Goal: Information Seeking & Learning: Learn about a topic

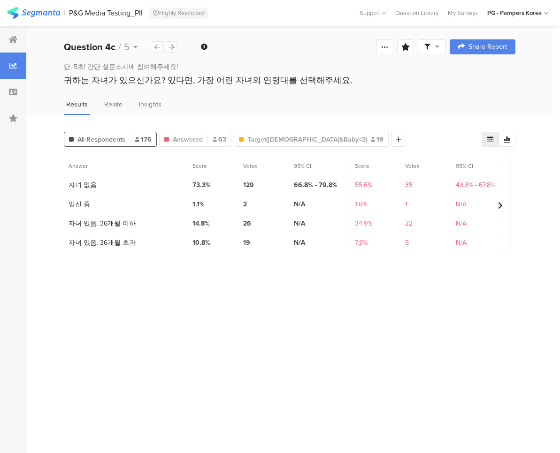
drag, startPoint x: 89, startPoint y: 12, endPoint x: 105, endPoint y: 21, distance: 18.5
click at [89, 12] on div "P&G Media Testing_PII" at bounding box center [106, 12] width 74 height 9
click at [213, 135] on span "63" at bounding box center [220, 140] width 14 height 10
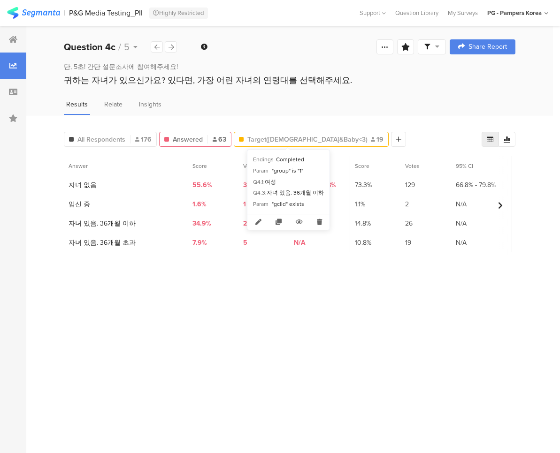
click at [267, 139] on span "Target([DEMOGRAPHIC_DATA]&Baby<3)" at bounding box center [304, 140] width 114 height 10
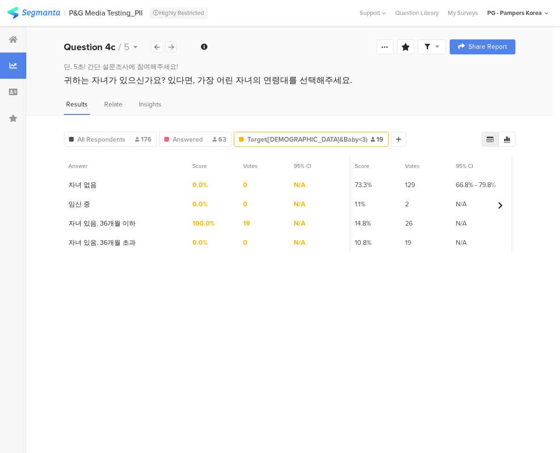
click at [173, 47] on icon at bounding box center [171, 47] width 5 height 6
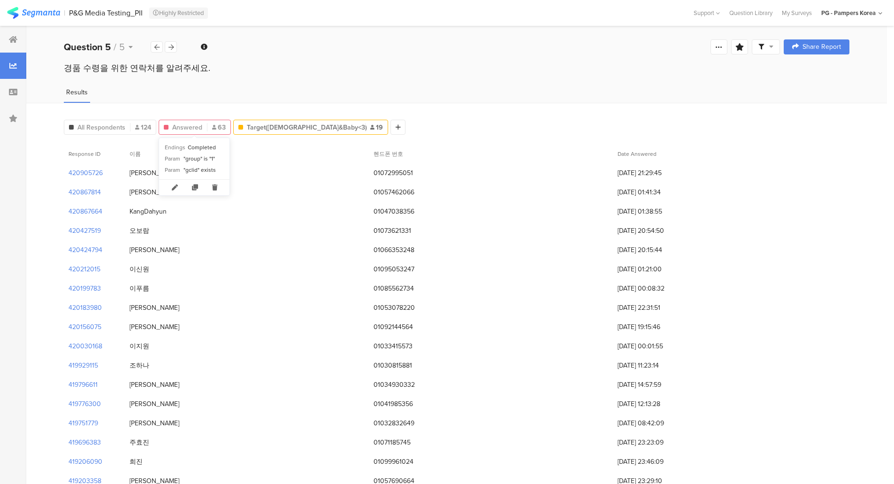
click at [199, 127] on span "Answered" at bounding box center [187, 128] width 30 height 10
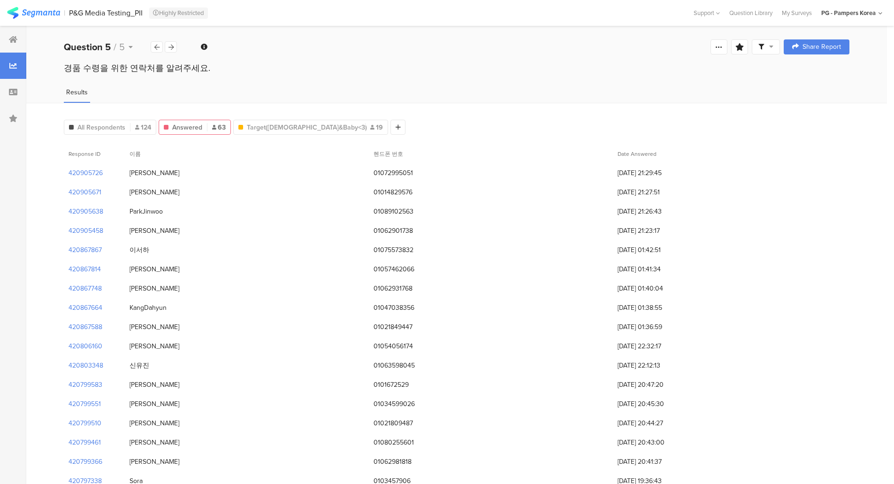
click at [215, 134] on div "Answered 63" at bounding box center [195, 127] width 72 height 15
click at [218, 130] on span "63" at bounding box center [219, 128] width 14 height 10
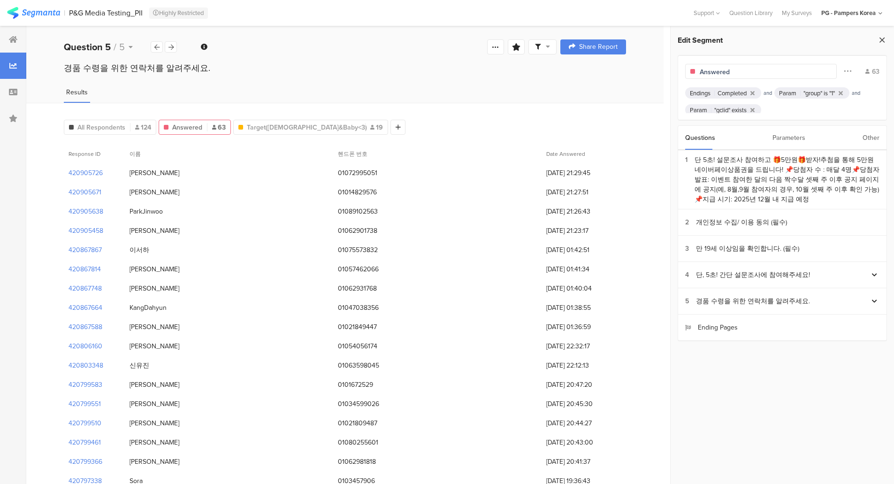
click at [560, 41] on icon at bounding box center [882, 39] width 10 height 13
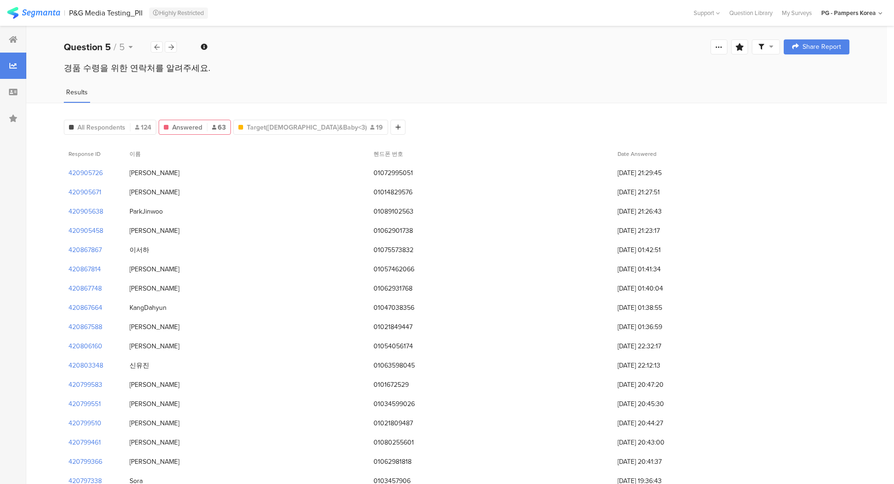
drag, startPoint x: 688, startPoint y: 324, endPoint x: 618, endPoint y: 261, distance: 93.8
click at [560, 310] on div "420867664 KangDahyun 01047038356 07/09/2025 at 01:38:55" at bounding box center [457, 307] width 786 height 19
drag, startPoint x: 705, startPoint y: 342, endPoint x: 611, endPoint y: 386, distance: 103.1
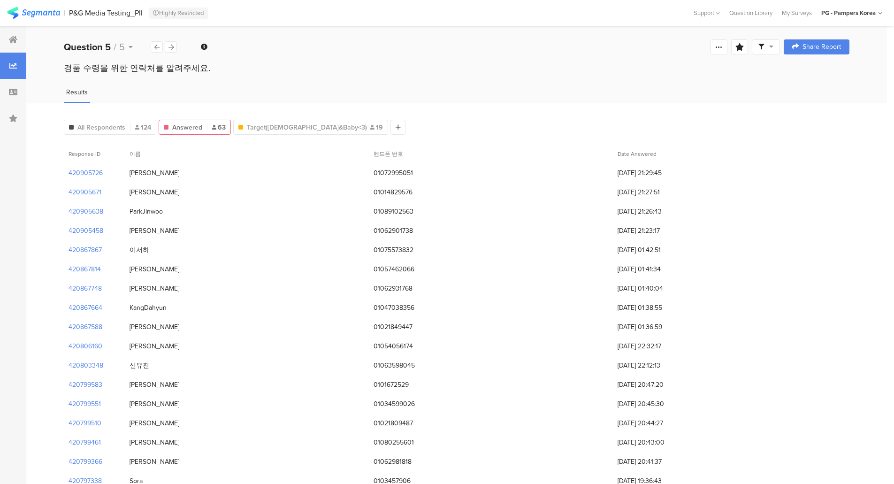
click at [560, 382] on div "420799583 Lim Seo-hyun 0101672529 05/09/2025 at 20:47:20" at bounding box center [457, 384] width 786 height 19
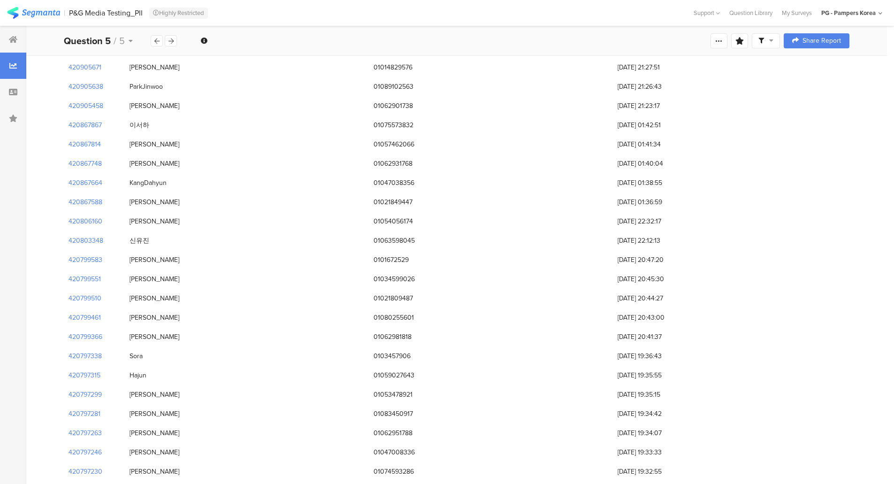
scroll to position [141, 0]
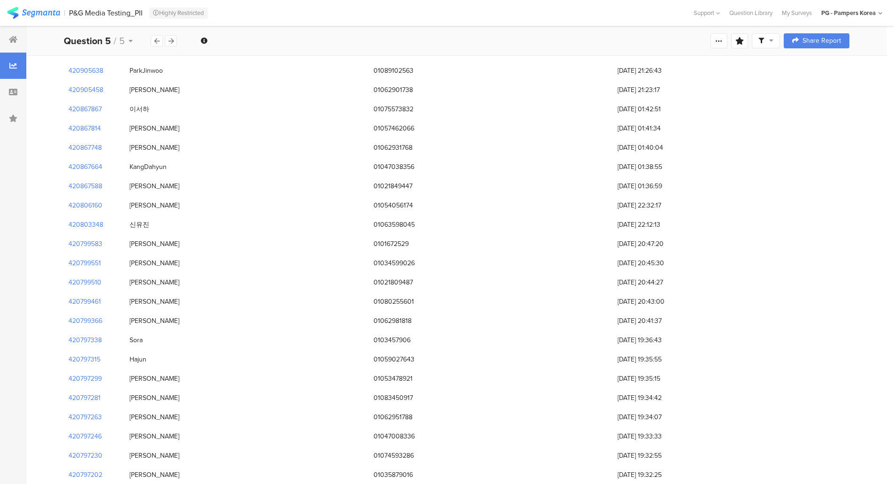
drag, startPoint x: 705, startPoint y: 300, endPoint x: 612, endPoint y: 236, distance: 112.8
drag, startPoint x: 702, startPoint y: 419, endPoint x: 608, endPoint y: 335, distance: 125.6
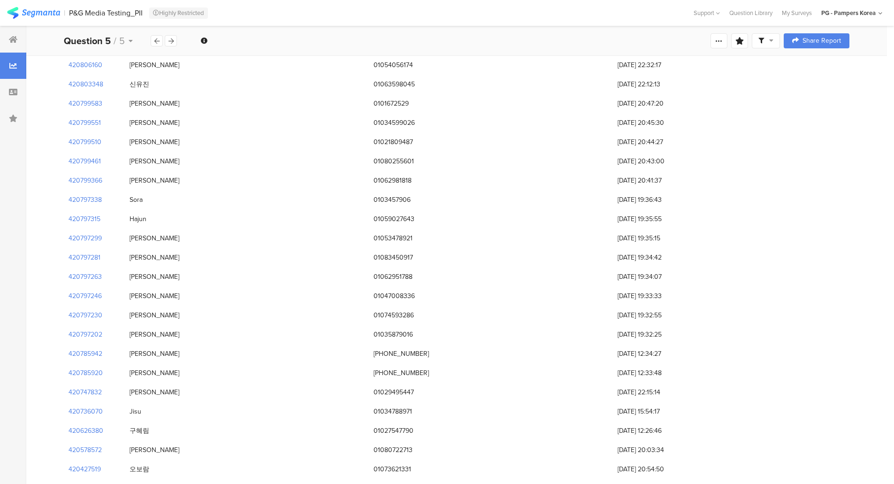
scroll to position [282, 0]
click at [17, 335] on div at bounding box center [13, 427] width 26 height 1367
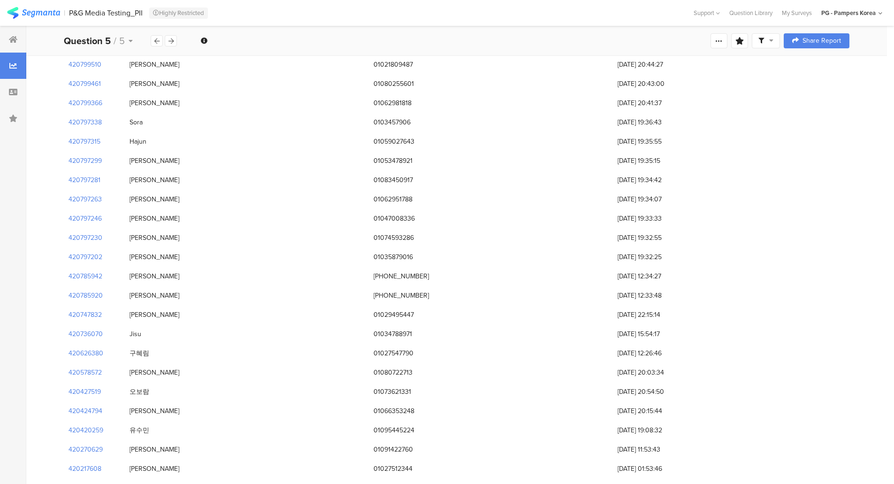
scroll to position [376, 0]
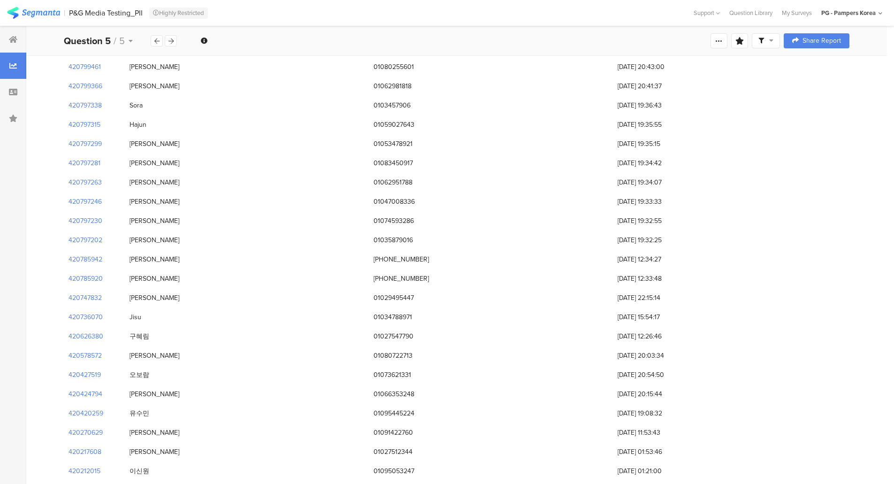
drag, startPoint x: 381, startPoint y: 197, endPoint x: 416, endPoint y: 198, distance: 35.2
click at [415, 196] on div "01047008336" at bounding box center [491, 201] width 244 height 19
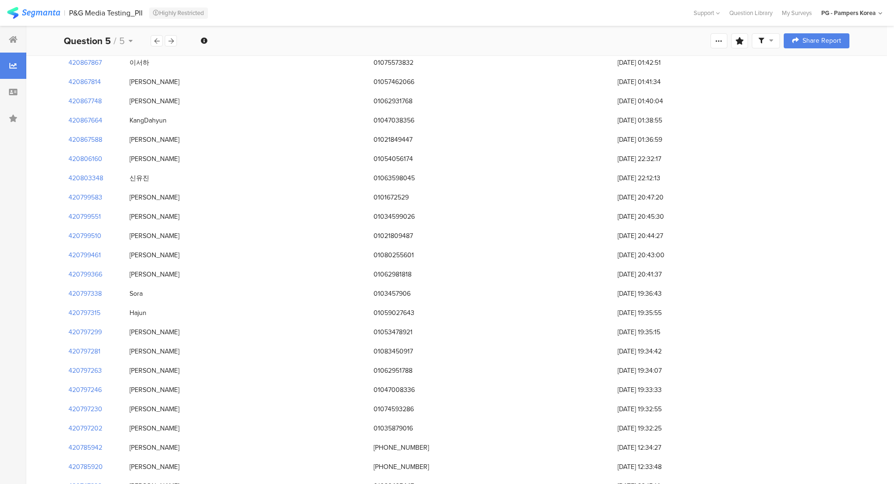
scroll to position [188, 0]
click at [560, 341] on div "420797281 Han Taehyun 01083450917 05/09/2025 at 19:34:42" at bounding box center [457, 350] width 786 height 19
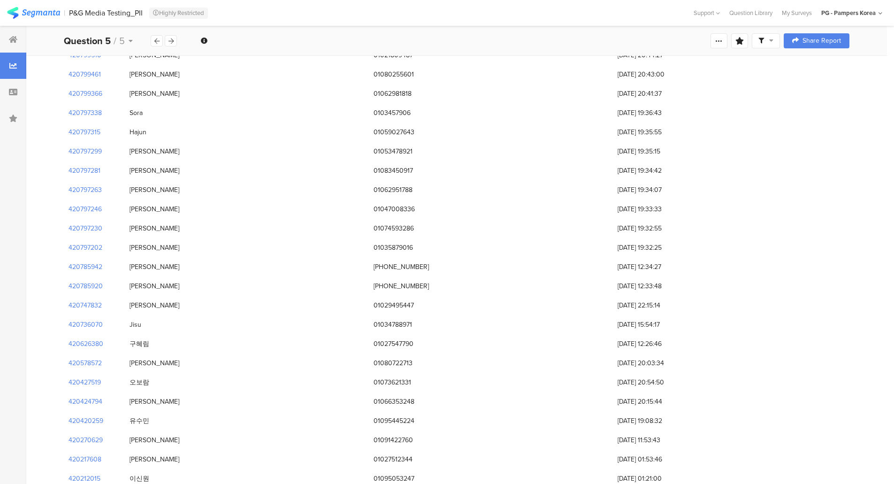
scroll to position [376, 0]
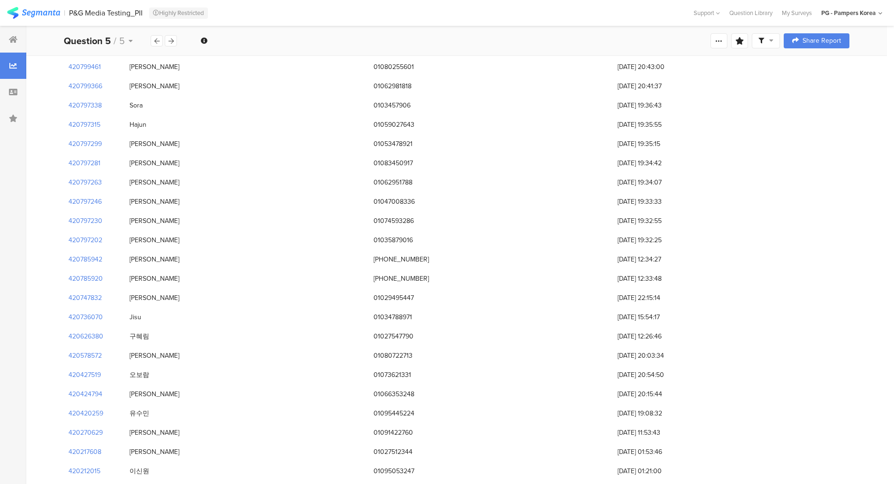
drag, startPoint x: 653, startPoint y: 272, endPoint x: 609, endPoint y: 257, distance: 46.5
click at [560, 257] on div "420905726 조은지 01072995051 07/09/2025 at 21:29:45 420905671 임우현 01014829576 07/0…" at bounding box center [457, 394] width 786 height 1213
drag, startPoint x: 706, startPoint y: 235, endPoint x: 589, endPoint y: 197, distance: 122.8
click at [560, 197] on div "420905726 조은지 01072995051 07/09/2025 at 21:29:45 420905671 임우현 01014829576 07/0…" at bounding box center [457, 394] width 786 height 1213
drag, startPoint x: 848, startPoint y: 96, endPoint x: 850, endPoint y: 102, distance: 6.4
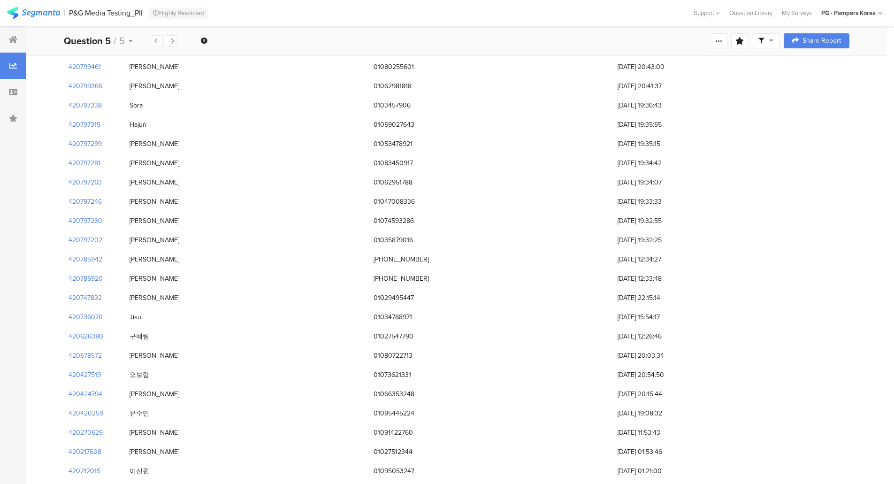
click at [560, 100] on div "420797338 Sora 0103457906 05/09/2025 at 19:36:43" at bounding box center [457, 105] width 786 height 19
drag, startPoint x: 718, startPoint y: 273, endPoint x: 615, endPoint y: 65, distance: 232.0
click at [560, 65] on div "420905726 조은지 01072995051 07/09/2025 at 21:29:45 420905671 임우현 01014829576 07/0…" at bounding box center [457, 394] width 786 height 1213
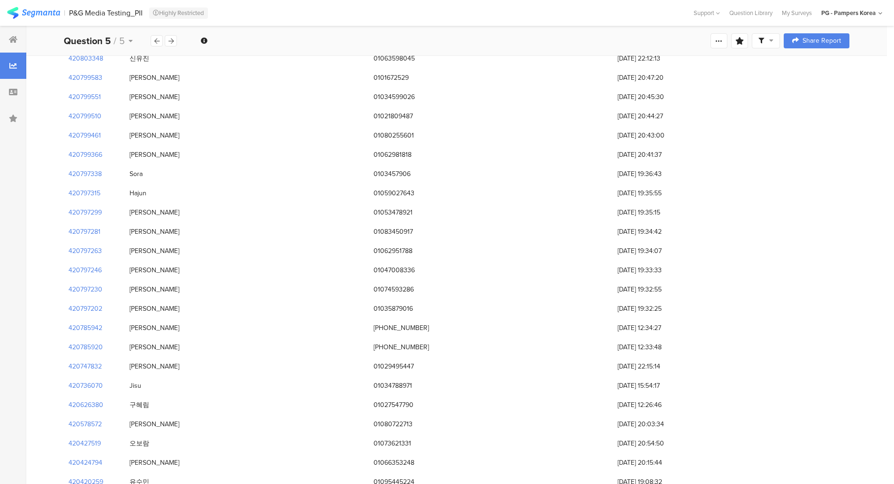
scroll to position [282, 0]
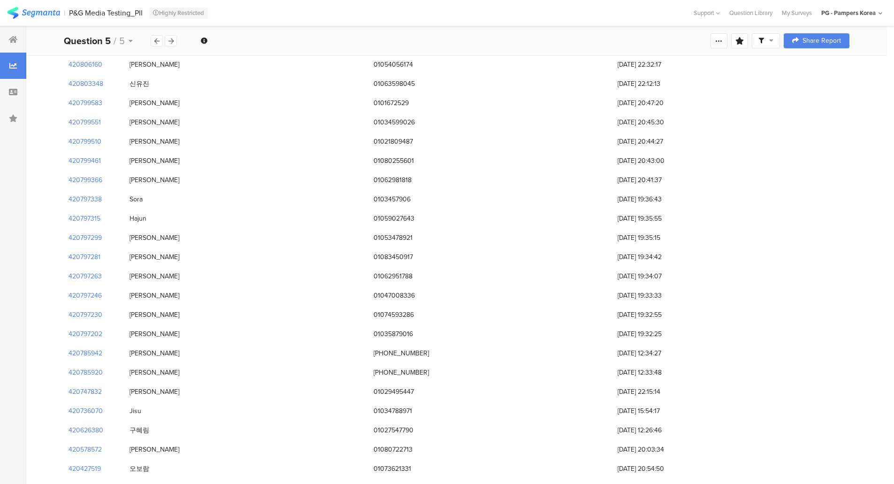
click at [560, 113] on div "05/09/2025 at 20:45:30" at bounding box center [655, 122] width 84 height 19
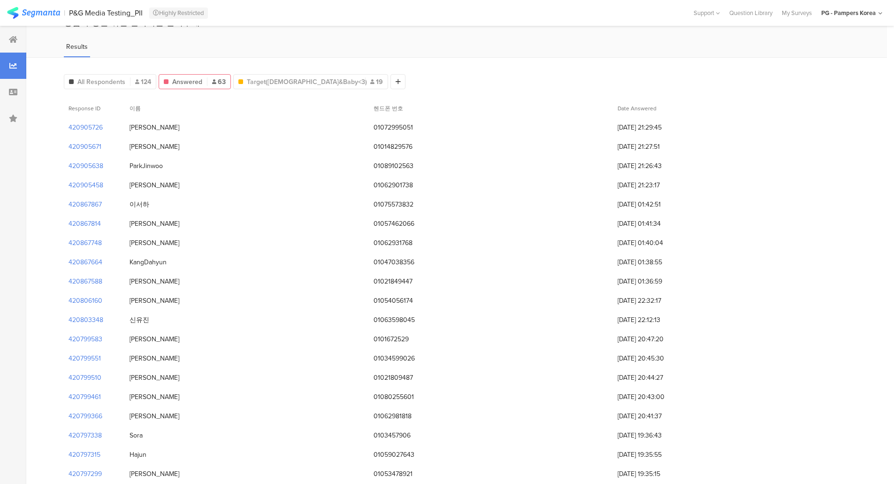
scroll to position [0, 0]
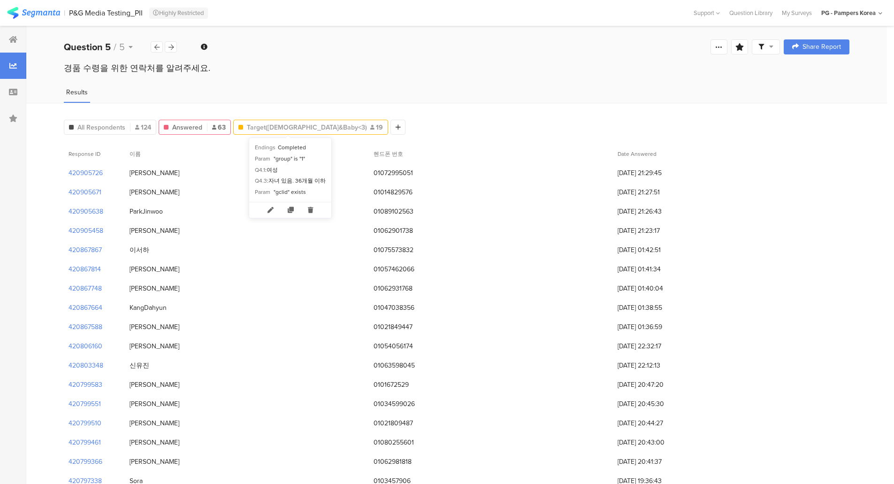
click at [278, 123] on span "Target([DEMOGRAPHIC_DATA]&Baby<3)" at bounding box center [304, 128] width 114 height 10
click at [327, 124] on div "Target(Female&Baby<3) 19" at bounding box center [311, 128] width 154 height 10
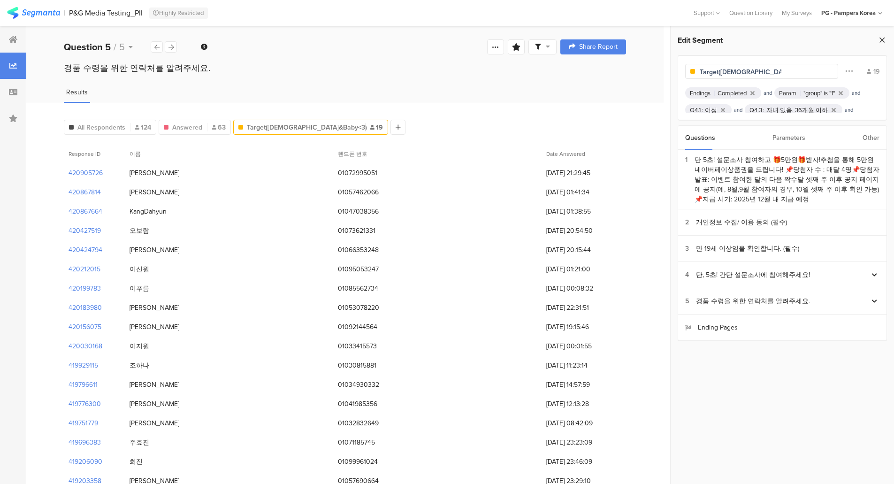
click at [560, 40] on icon at bounding box center [882, 39] width 10 height 13
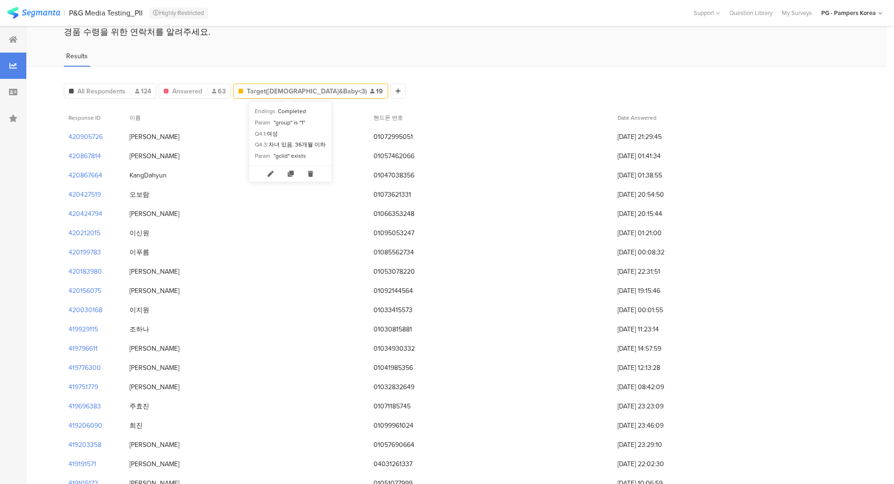
scroll to position [61, 0]
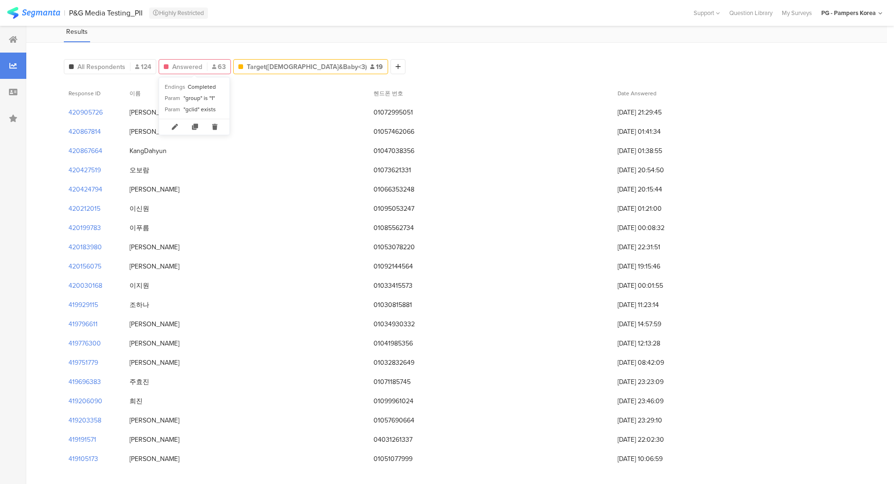
click at [203, 69] on div "Answered 63" at bounding box center [194, 67] width 71 height 10
type input "Answered"
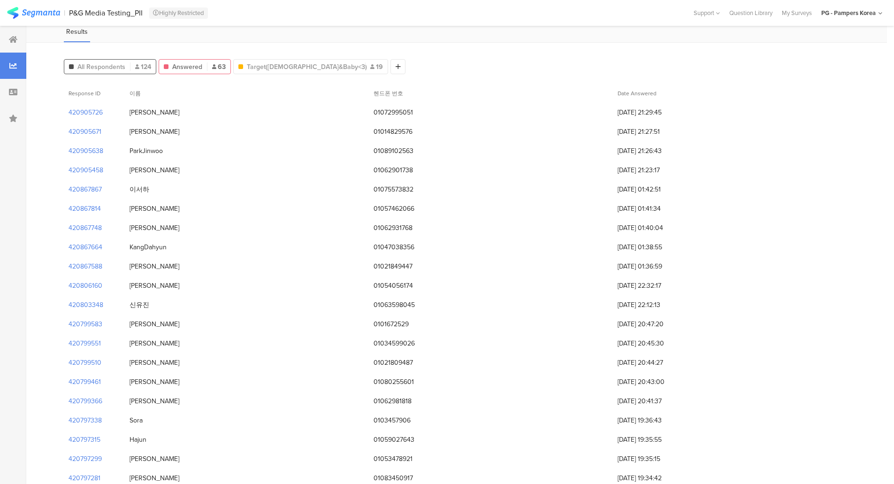
click at [112, 68] on span "All Respondents" at bounding box center [101, 67] width 48 height 10
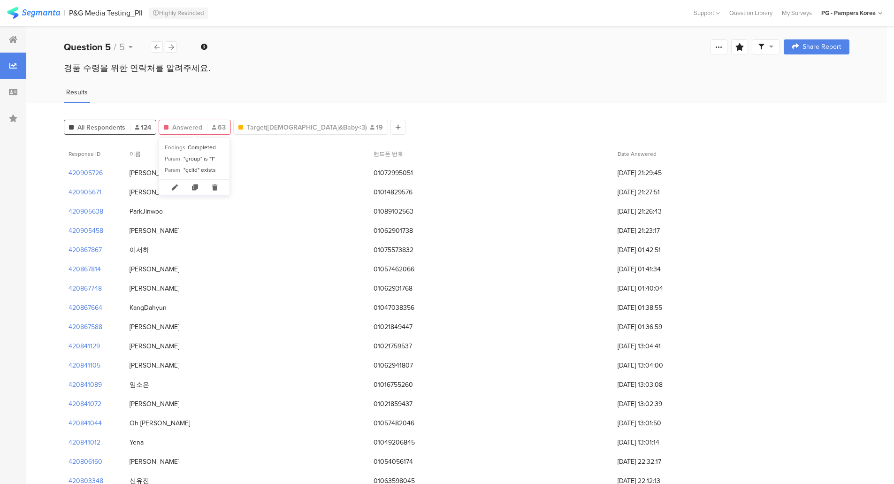
click at [201, 125] on span "Answered" at bounding box center [187, 128] width 30 height 10
drag, startPoint x: 372, startPoint y: 176, endPoint x: 694, endPoint y: 208, distance: 323.1
click at [560, 223] on div "420905458 최지훈 01062901738 07/09/2025 at 21:23:17" at bounding box center [457, 230] width 786 height 19
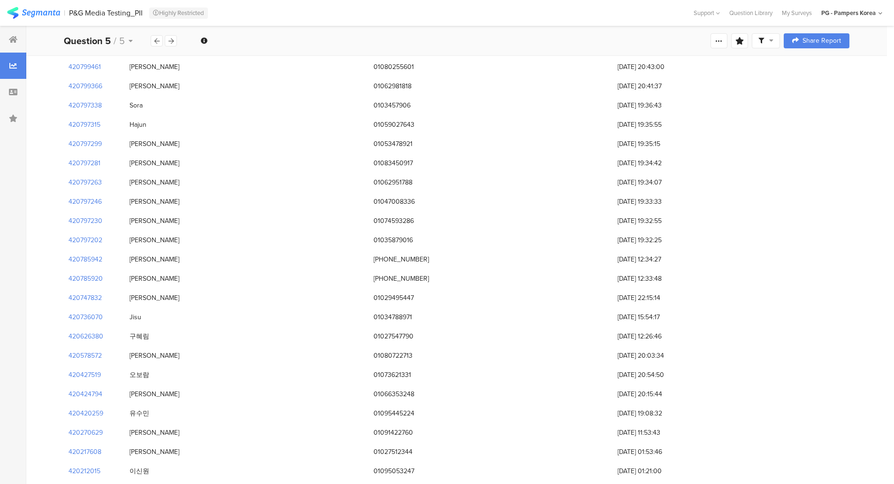
scroll to position [329, 0]
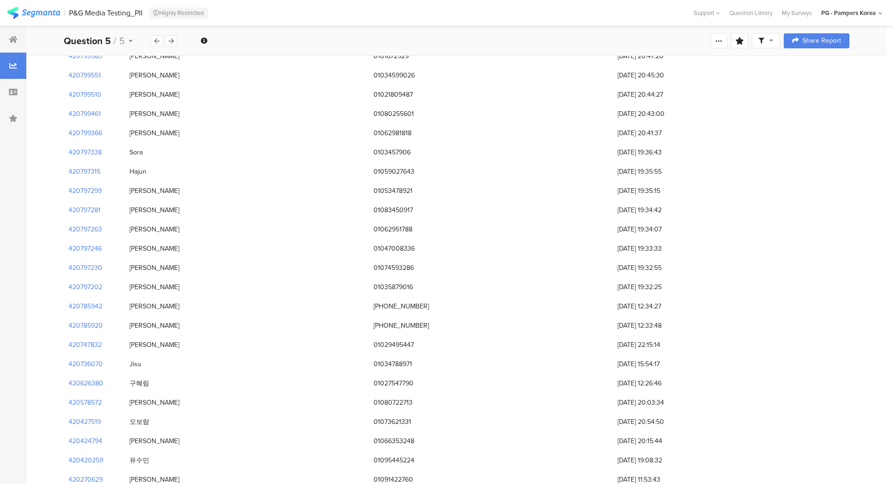
drag, startPoint x: 715, startPoint y: 322, endPoint x: 66, endPoint y: 145, distance: 672.6
click at [66, 145] on div "420905726 조은지 01072995051 07/09/2025 at 21:29:45 420905671 임우현 01014829576 07/0…" at bounding box center [457, 441] width 786 height 1213
click at [560, 189] on div "420797299 Kim Jisoo 01053478921 05/09/2025 at 19:35:15" at bounding box center [457, 190] width 786 height 19
click at [560, 307] on div "420785942 Park Ji-eun 010-8031-5661 05/09/2025 at 12:34:27" at bounding box center [457, 306] width 786 height 19
click at [560, 187] on div "420797299 Kim Jisoo 01053478921 05/09/2025 at 19:35:15" at bounding box center [457, 190] width 786 height 19
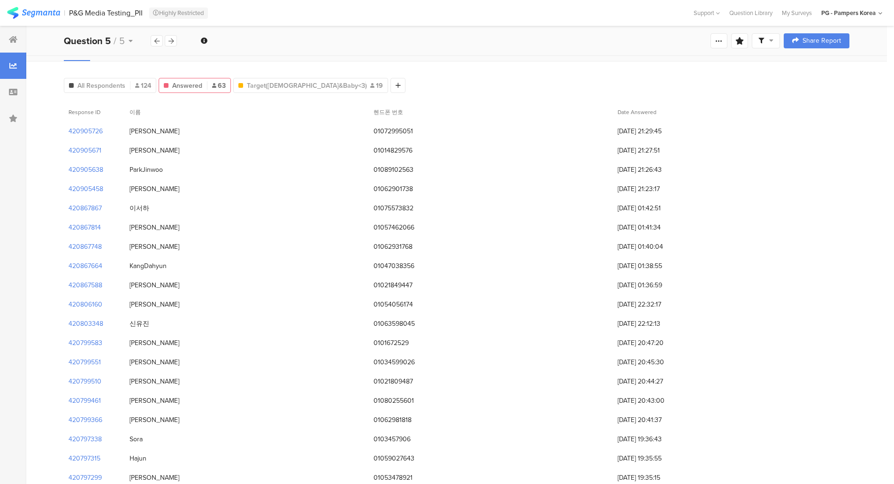
scroll to position [0, 0]
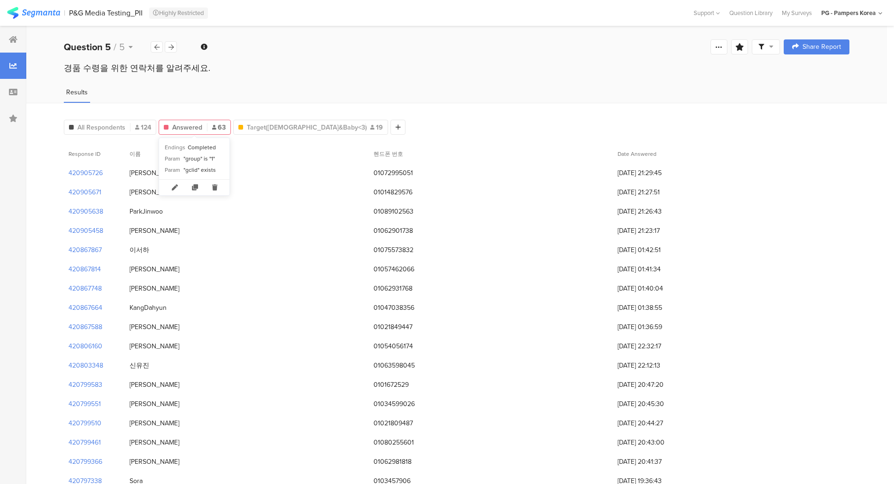
click at [197, 129] on span "Answered" at bounding box center [187, 128] width 30 height 10
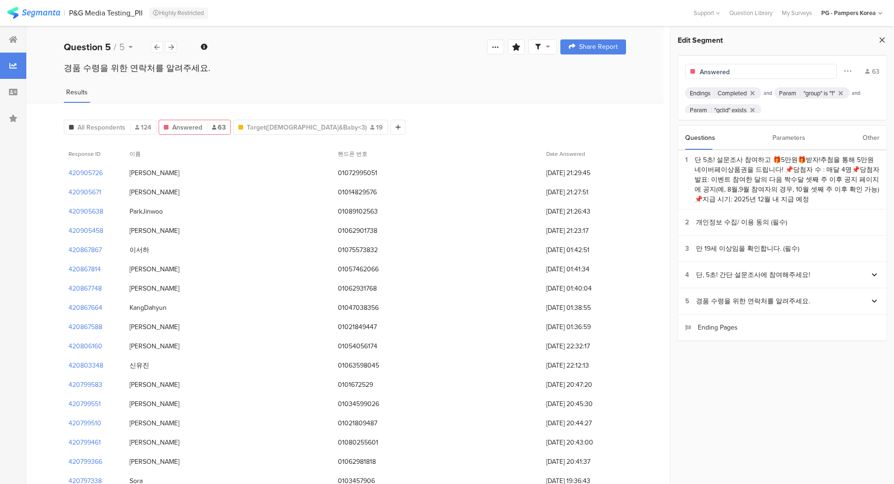
click at [560, 39] on icon at bounding box center [882, 39] width 10 height 13
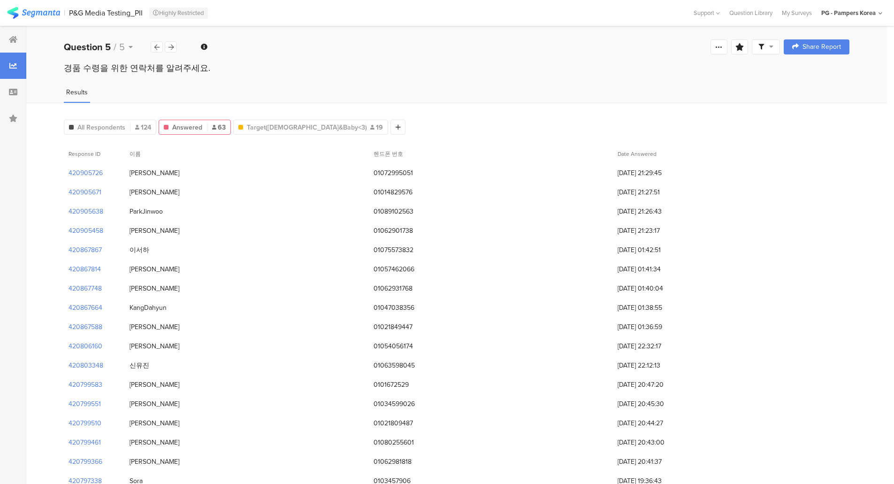
click at [560, 309] on div "420867664 KangDahyun 01047038356 07/09/2025 at 01:38:55" at bounding box center [457, 307] width 786 height 19
click at [106, 123] on span "All Respondents" at bounding box center [101, 128] width 48 height 10
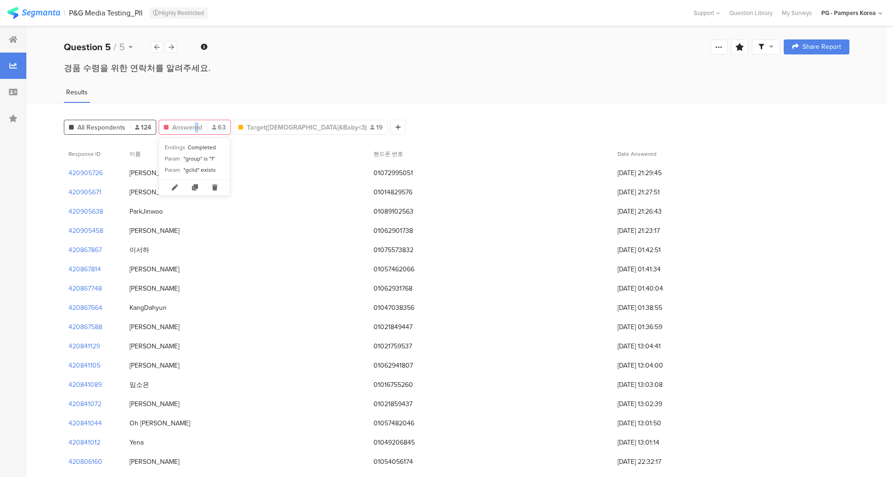
click at [196, 131] on span "Answered" at bounding box center [187, 128] width 30 height 10
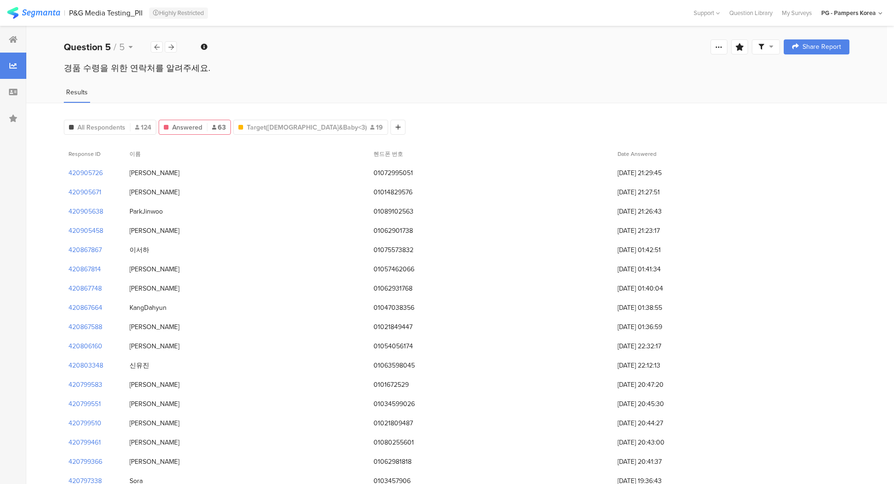
click at [185, 128] on span "Answered" at bounding box center [187, 128] width 30 height 10
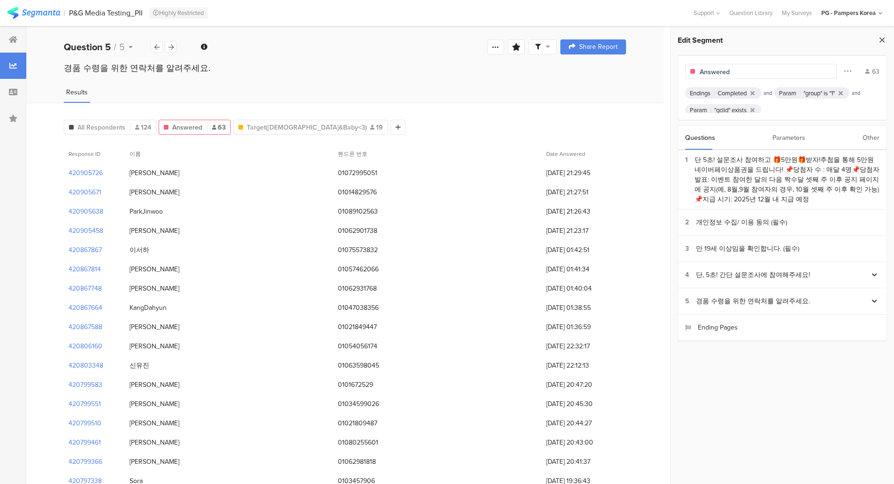
click at [560, 37] on icon at bounding box center [882, 39] width 10 height 13
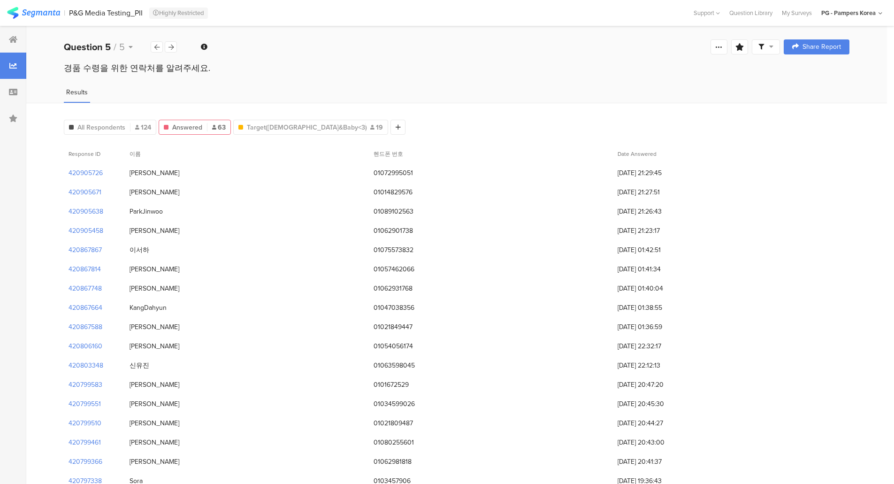
click at [15, 61] on div at bounding box center [13, 66] width 26 height 26
click at [109, 11] on div "P&G Media Testing_PII" at bounding box center [106, 12] width 74 height 9
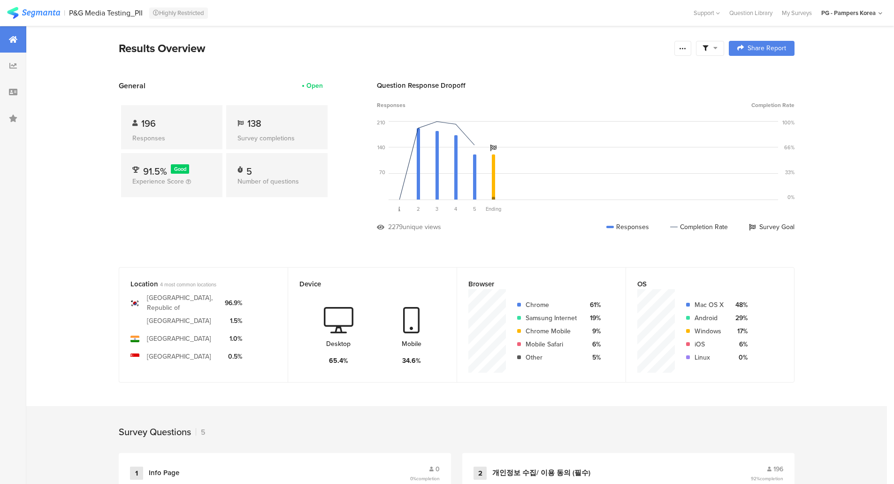
click at [90, 261] on section "Results Overview Confidence Level 95 % Preview survey Edit survey Export Result…" at bounding box center [456, 473] width 861 height 894
click at [560, 66] on section "Results Overview Confidence Level 95 % Preview survey Edit survey Export Result…" at bounding box center [456, 473] width 861 height 894
click at [12, 58] on div at bounding box center [13, 66] width 26 height 26
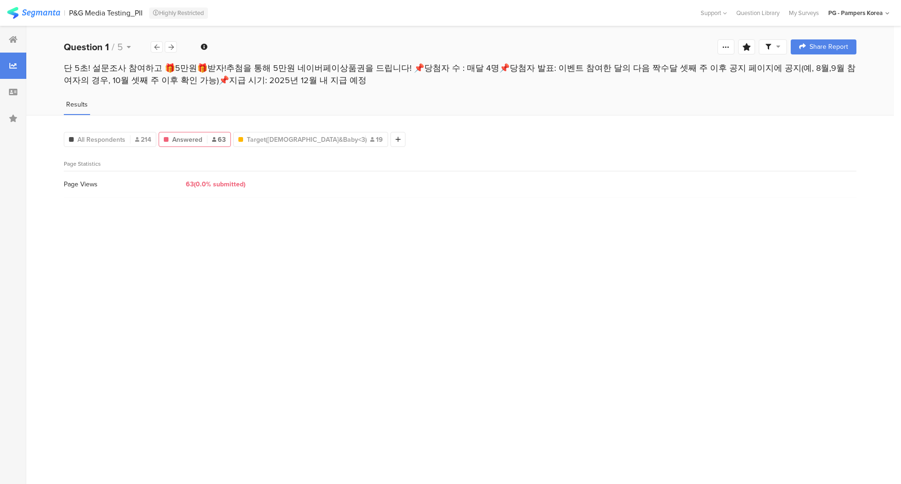
drag, startPoint x: 96, startPoint y: 303, endPoint x: 109, endPoint y: 275, distance: 31.3
click at [96, 303] on div "All Respondents 214 Endings Completed Param "group" is "1" Param "gclid" exists…" at bounding box center [460, 299] width 868 height 369
click at [88, 14] on div "P&G Media Testing_PII" at bounding box center [106, 12] width 74 height 9
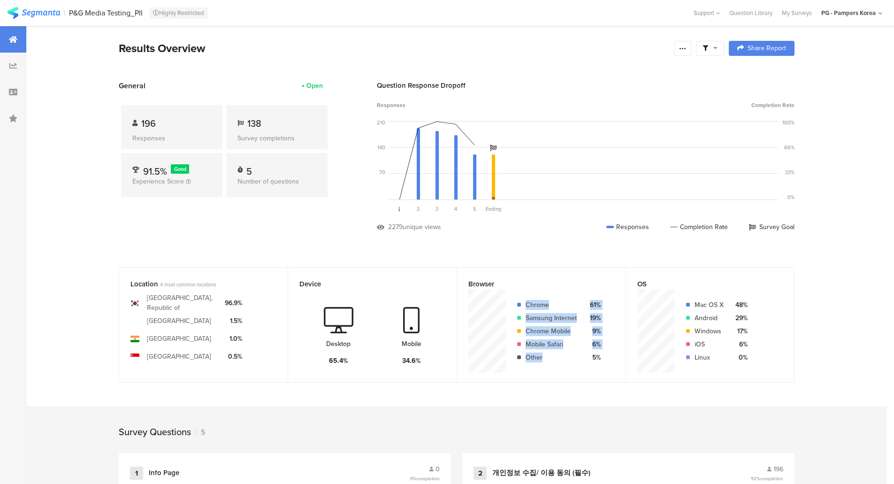
drag, startPoint x: 531, startPoint y: 302, endPoint x: 591, endPoint y: 353, distance: 78.3
click at [560, 353] on div "Chrome 61% Samsung Internet 19% Chrome Mobile 9% Mobile Safari 6% Other 5%" at bounding box center [553, 331] width 95 height 66
drag, startPoint x: 252, startPoint y: 226, endPoint x: 277, endPoint y: 235, distance: 27.3
click at [251, 226] on div "General Open 196 Responses 138 Survey completions 91.5% Good Experience Score 5…" at bounding box center [224, 163] width 211 height 166
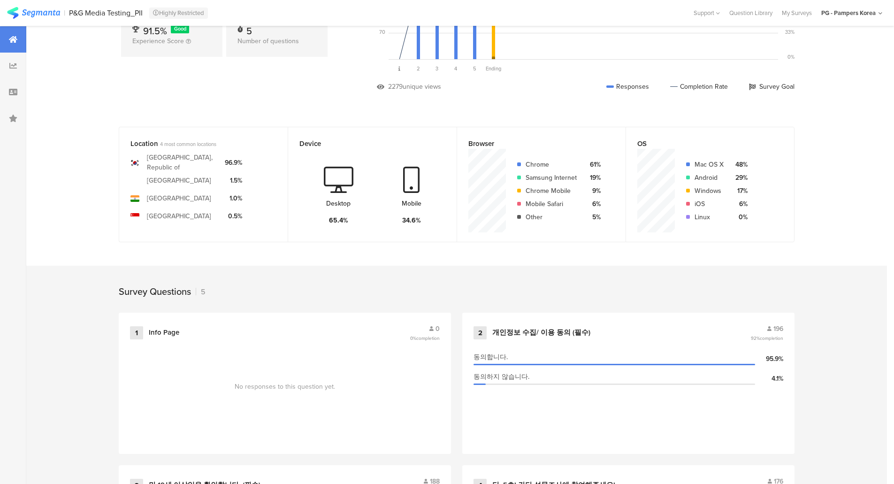
scroll to position [141, 0]
click at [159, 190] on div "India" at bounding box center [182, 198] width 70 height 18
click at [234, 191] on div "1.0%" at bounding box center [233, 198] width 17 height 18
click at [237, 195] on div "1.0%" at bounding box center [233, 198] width 17 height 10
click at [237, 211] on div "0.5%" at bounding box center [233, 216] width 17 height 10
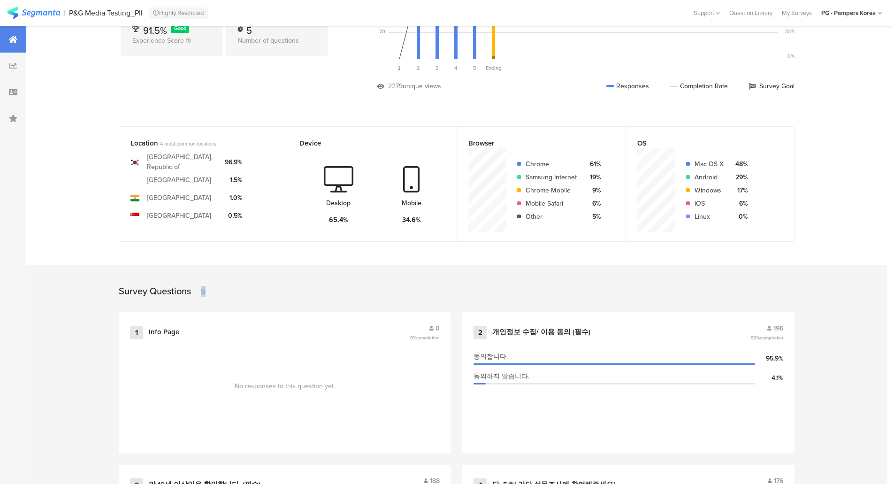
click at [285, 289] on div "Survey Questions 5" at bounding box center [456, 288] width 751 height 47
click at [281, 245] on div "Location 4 most common locations Korea, Republic of United States of America In…" at bounding box center [456, 191] width 751 height 130
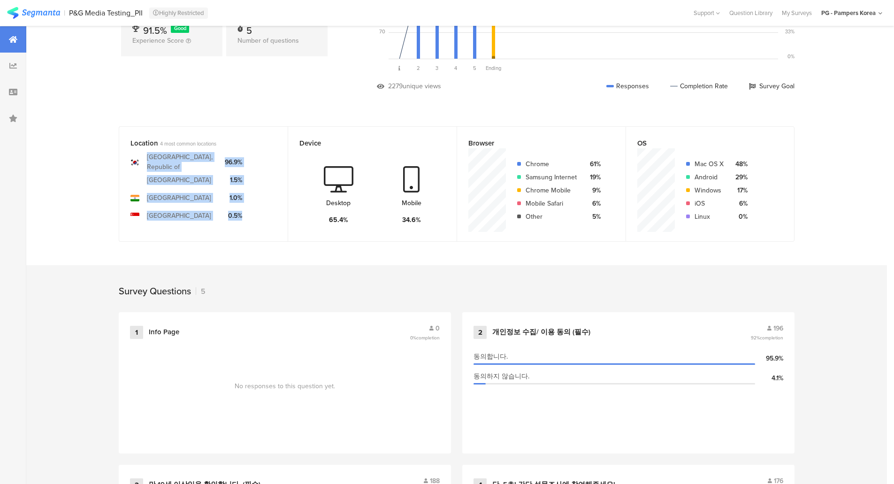
drag, startPoint x: 138, startPoint y: 173, endPoint x: 257, endPoint y: 214, distance: 126.0
click at [246, 214] on section "Korea, Republic of United States of America India Singapore 96.9% 1.5% 1.0% 0.5%" at bounding box center [204, 186] width 146 height 76
click at [257, 214] on section "Korea, Republic of United States of America India Singapore 96.9% 1.5% 1.0% 0.5%" at bounding box center [204, 186] width 146 height 76
drag, startPoint x: 257, startPoint y: 218, endPoint x: 125, endPoint y: 219, distance: 131.9
click at [125, 219] on div "Location 4 most common locations Korea, Republic of United States of America In…" at bounding box center [203, 183] width 169 height 115
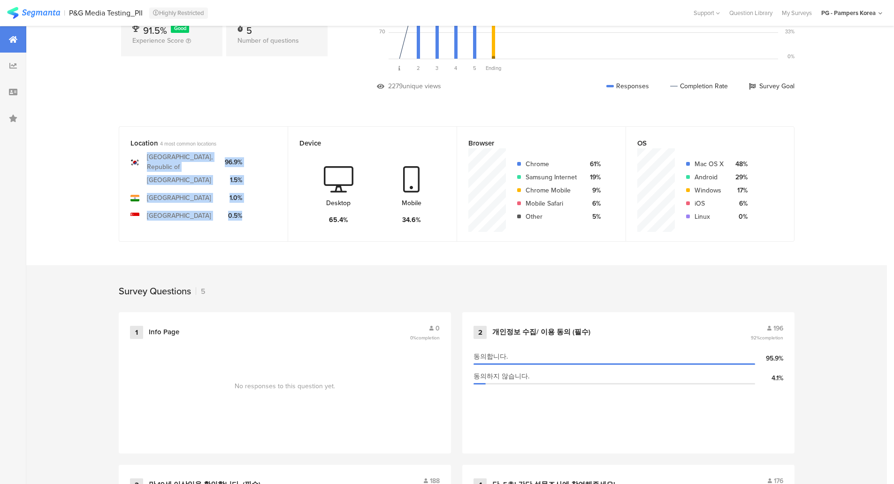
drag, startPoint x: 147, startPoint y: 220, endPoint x: 182, endPoint y: 226, distance: 35.3
click at [148, 220] on section "Korea, Republic of United States of America India Singapore 96.9% 1.5% 1.0% 0.5%" at bounding box center [204, 186] width 146 height 76
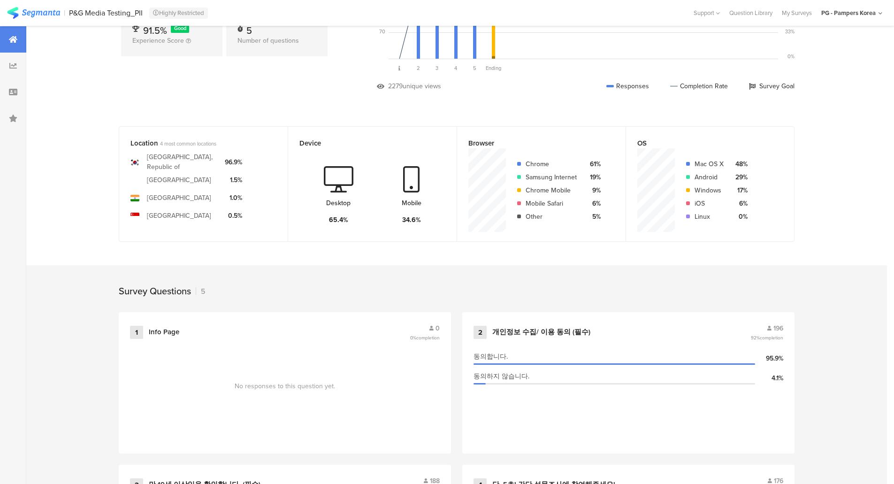
click at [231, 264] on section "Location 4 most common locations Korea, Republic of United States of America In…" at bounding box center [456, 452] width 861 height 653
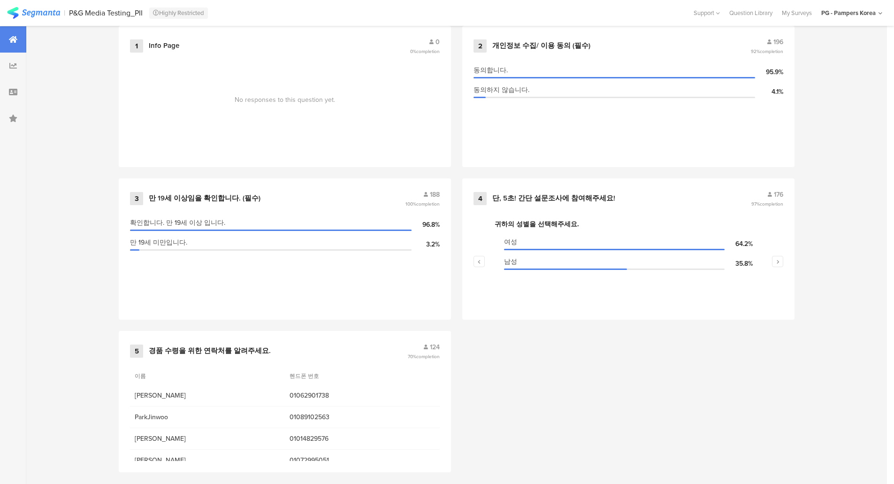
scroll to position [431, 0]
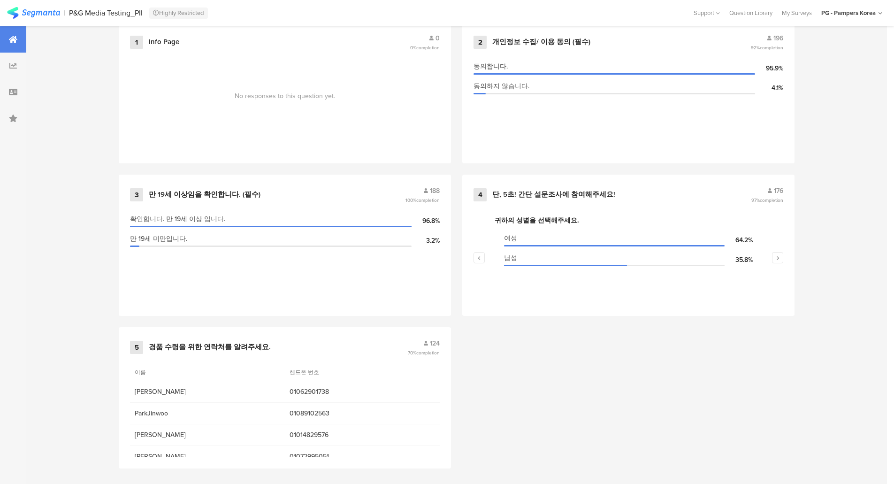
click at [545, 370] on div "1 Info Page 0 0% completion No responses to this question yet. 2 개인정보 수집/ 이용 동의…" at bounding box center [456, 251] width 751 height 458
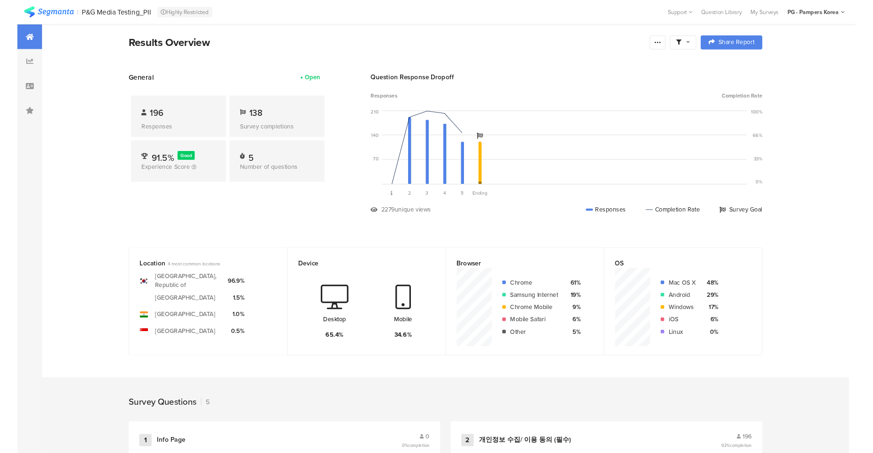
scroll to position [0, 0]
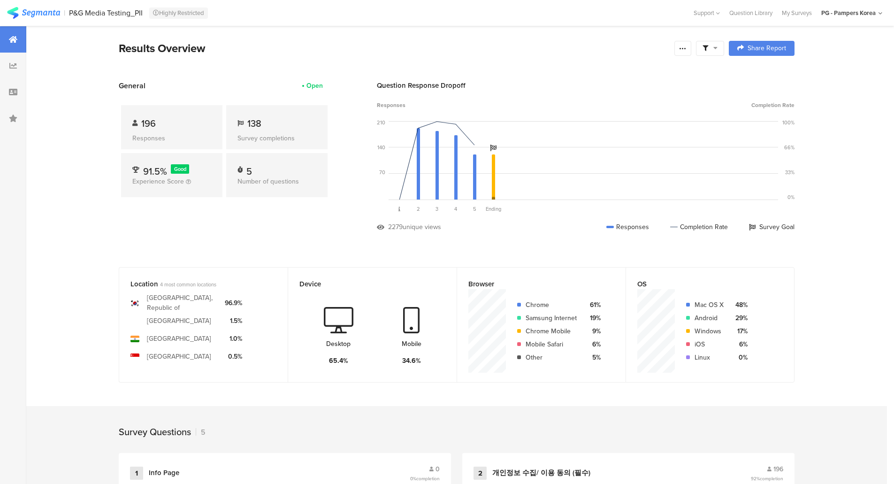
click at [87, 391] on div "Location 4 most common locations Korea, Republic of United States of America In…" at bounding box center [456, 332] width 751 height 130
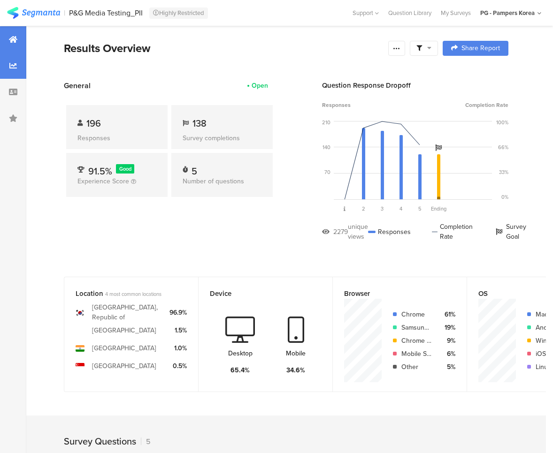
click at [23, 63] on div at bounding box center [13, 66] width 26 height 26
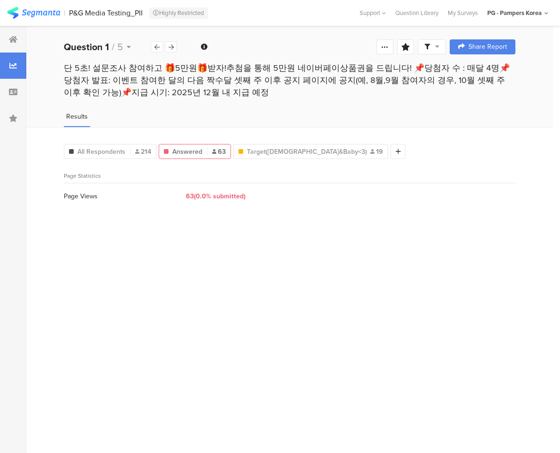
click at [116, 127] on div "Results" at bounding box center [289, 119] width 527 height 15
click at [451, 145] on div "All Respondents 214 Answered 63 Target(Female&Baby<3) 19 Add Segment" at bounding box center [290, 149] width 452 height 19
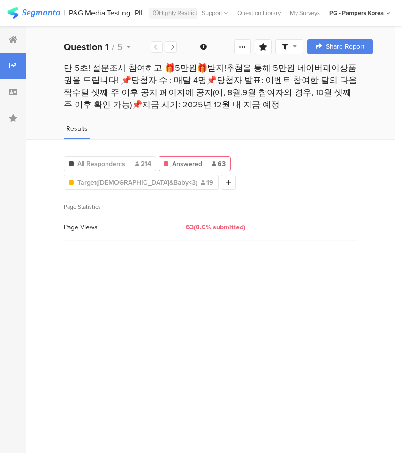
click at [368, 155] on div "All Respondents 214 Answered 63 Target(Female&Baby<3) 19 Add Segment Page Stati…" at bounding box center [210, 296] width 369 height 314
click at [68, 175] on div "All Respondents 214 Answered 63 Target(Female&Baby<3) 19 Add Segment" at bounding box center [211, 172] width 294 height 38
click at [221, 185] on div at bounding box center [228, 182] width 15 height 15
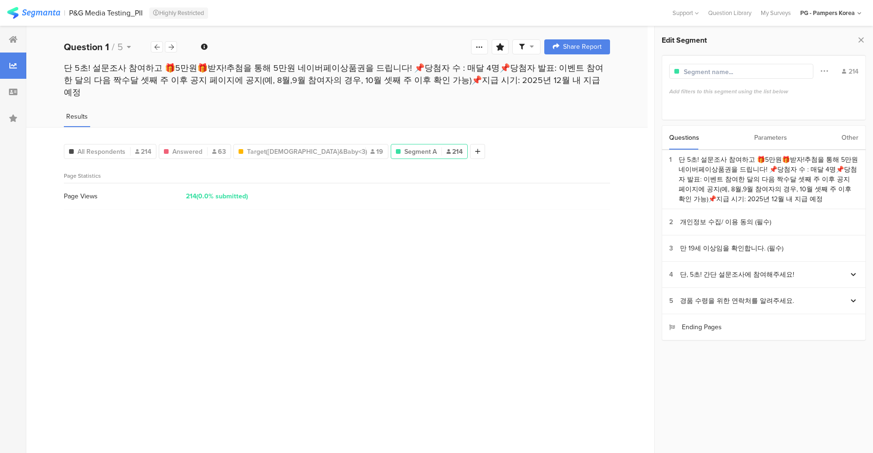
click at [560, 136] on div "Parameters" at bounding box center [770, 138] width 33 height 24
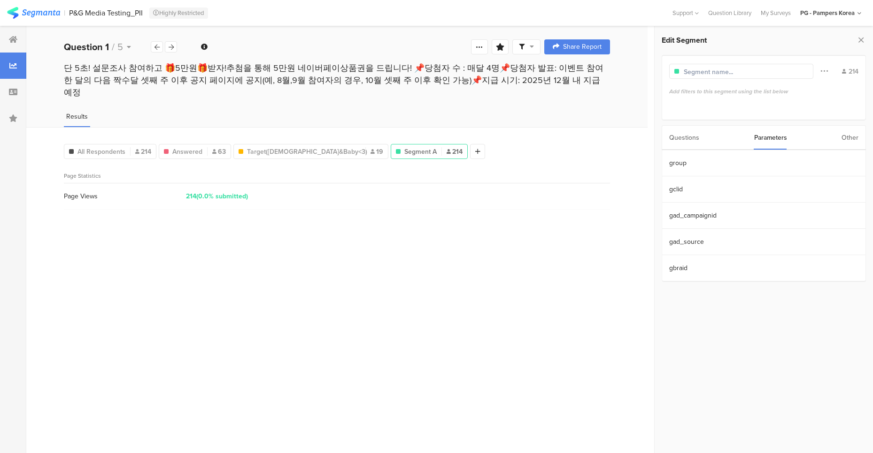
click at [560, 136] on div "Questions Parameters Other" at bounding box center [763, 137] width 204 height 25
click at [560, 137] on div "Other" at bounding box center [849, 138] width 17 height 24
click at [560, 270] on section "Country" at bounding box center [763, 268] width 203 height 26
click at [560, 90] on div at bounding box center [717, 93] width 8 height 6
click at [560, 263] on section "Country" at bounding box center [763, 268] width 203 height 26
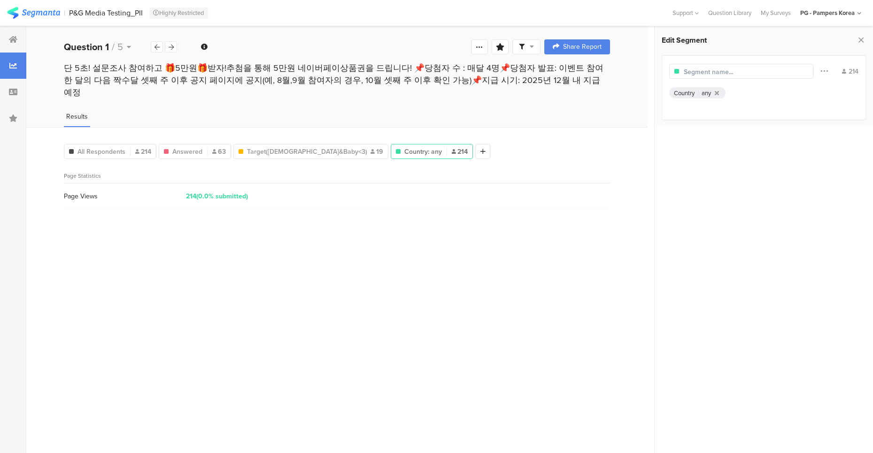
click at [207, 192] on div "Page Views 214 (0.0% submitted)" at bounding box center [337, 197] width 546 height 26
click at [560, 90] on div at bounding box center [717, 93] width 8 height 6
click at [560, 290] on div at bounding box center [853, 294] width 10 height 13
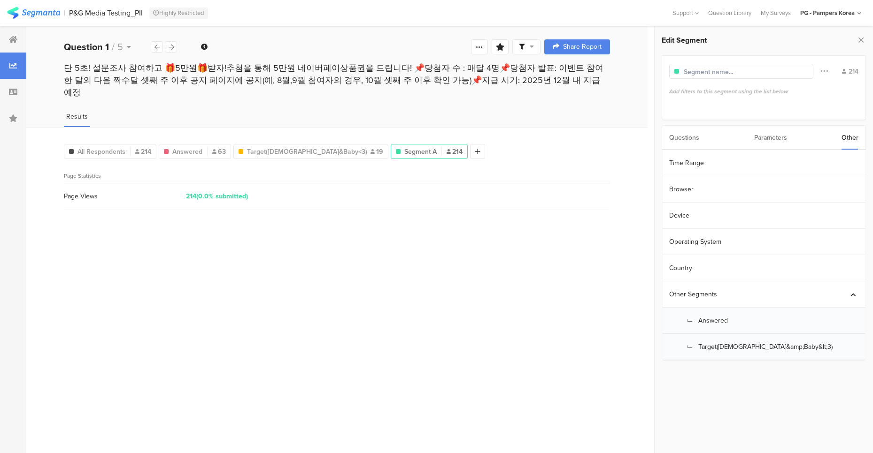
click at [560, 91] on div "Add filters to this segment using the list below" at bounding box center [763, 91] width 189 height 8
drag, startPoint x: 781, startPoint y: 132, endPoint x: 726, endPoint y: 133, distance: 55.4
click at [560, 132] on div "Parameters" at bounding box center [770, 138] width 33 height 24
click at [560, 138] on div "Questions" at bounding box center [684, 138] width 30 height 24
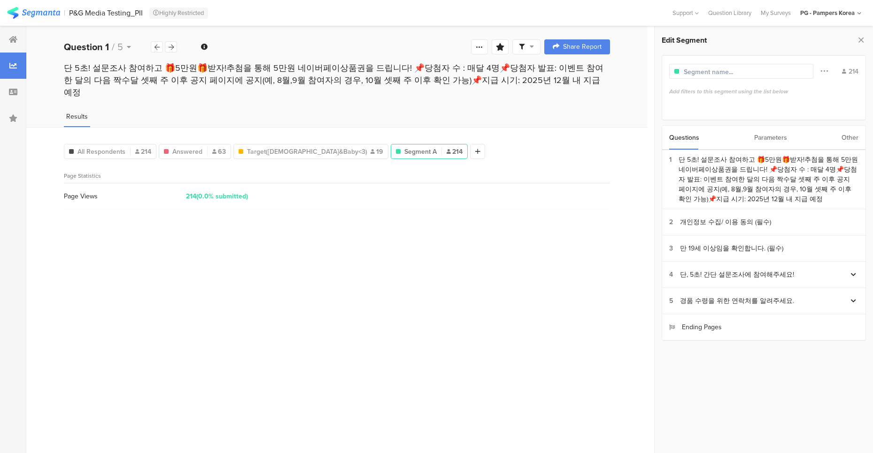
click at [560, 131] on div "Other" at bounding box center [849, 138] width 17 height 24
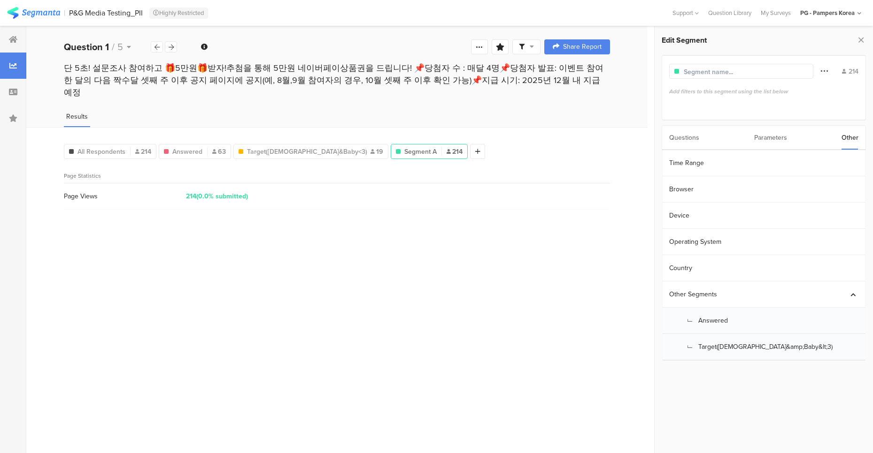
click at [560, 73] on icon at bounding box center [824, 71] width 8 height 12
click at [560, 99] on div "Add filters to this segment using the list below" at bounding box center [763, 100] width 189 height 26
click at [560, 80] on div "214 Add filters to this segment using the list below" at bounding box center [763, 88] width 204 height 66
click at [560, 95] on div "Add filters to this segment using the list below" at bounding box center [763, 100] width 189 height 26
click at [560, 84] on div "214 Add filters to this segment using the list below" at bounding box center [763, 88] width 204 height 66
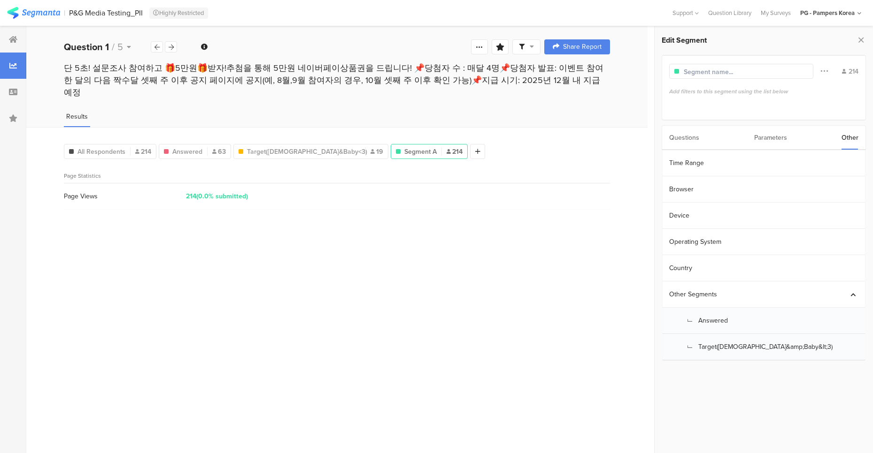
click at [560, 68] on input "text" at bounding box center [724, 72] width 82 height 10
click at [560, 99] on div "Add filters to this segment using the list below" at bounding box center [763, 100] width 189 height 26
click at [560, 87] on div "Add filters to this segment using the list below" at bounding box center [763, 91] width 189 height 8
click at [560, 268] on section "Country" at bounding box center [763, 268] width 203 height 26
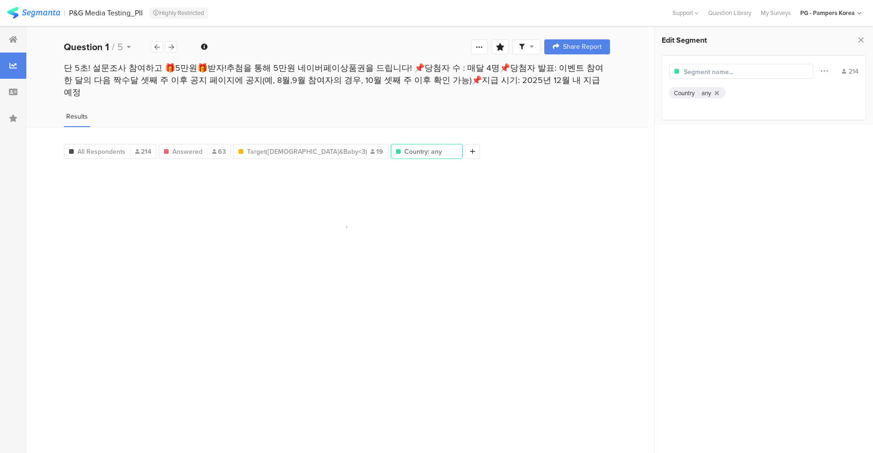
click at [560, 92] on div "Country any" at bounding box center [763, 95] width 189 height 17
click at [560, 94] on div "any" at bounding box center [705, 93] width 9 height 9
click at [560, 92] on div "Country" at bounding box center [684, 93] width 21 height 9
click at [560, 93] on div "any" at bounding box center [705, 93] width 9 height 9
click at [560, 93] on div "Country" at bounding box center [684, 93] width 21 height 9
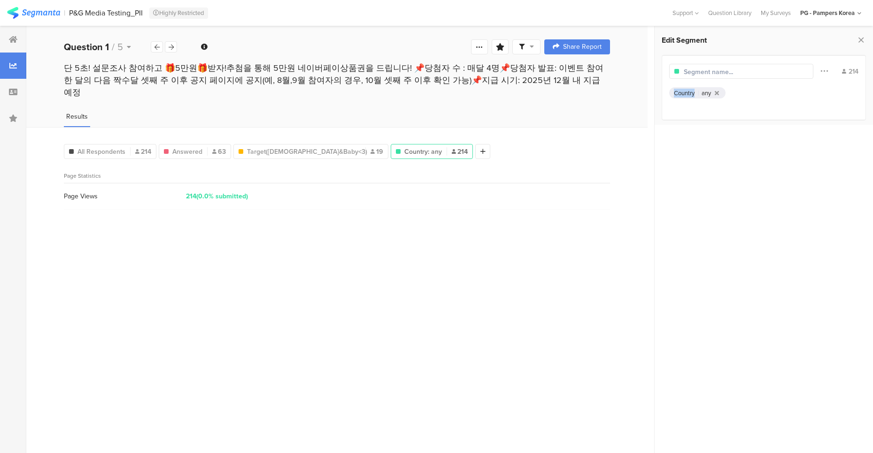
click at [560, 93] on div "Country" at bounding box center [684, 93] width 21 height 9
click at [560, 92] on icon at bounding box center [716, 93] width 4 height 6
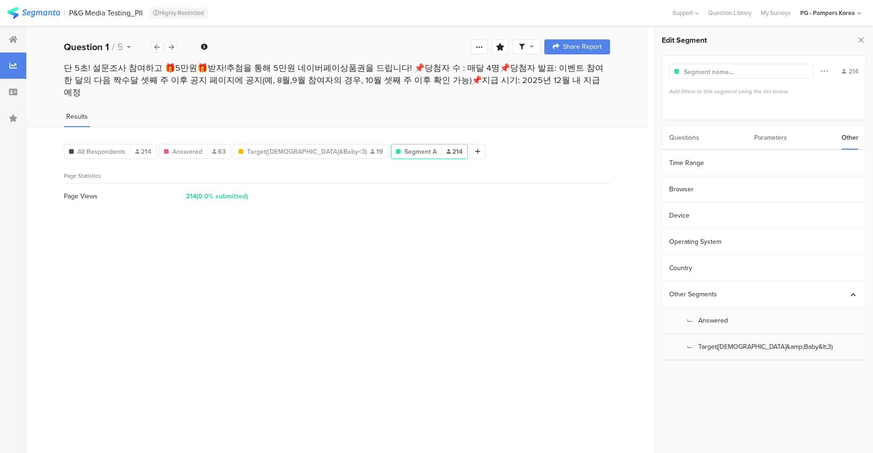
click at [560, 96] on div "Add filters to this segment using the list below" at bounding box center [763, 100] width 189 height 26
click at [560, 41] on icon at bounding box center [861, 39] width 10 height 13
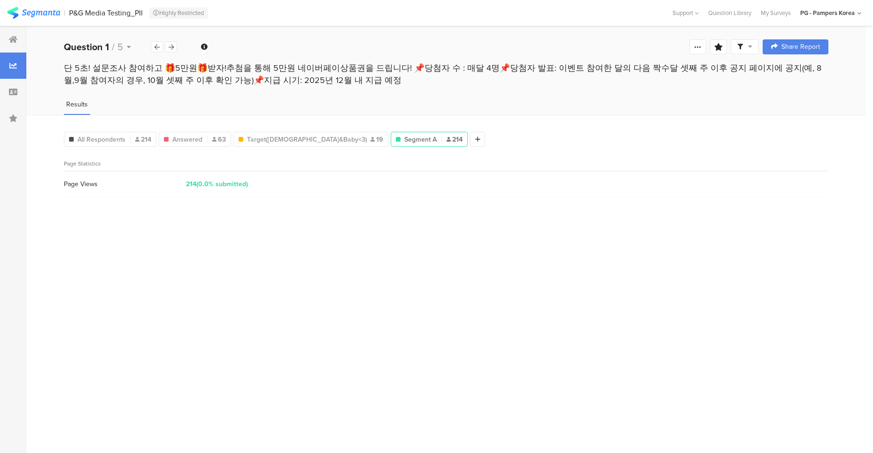
click at [531, 138] on div "All Respondents 214 Answered 63 Target(Female&Baby<3) 19 Segment A 214 Add Segm…" at bounding box center [446, 137] width 764 height 19
click at [395, 142] on div "Segment A 214" at bounding box center [429, 140] width 76 height 10
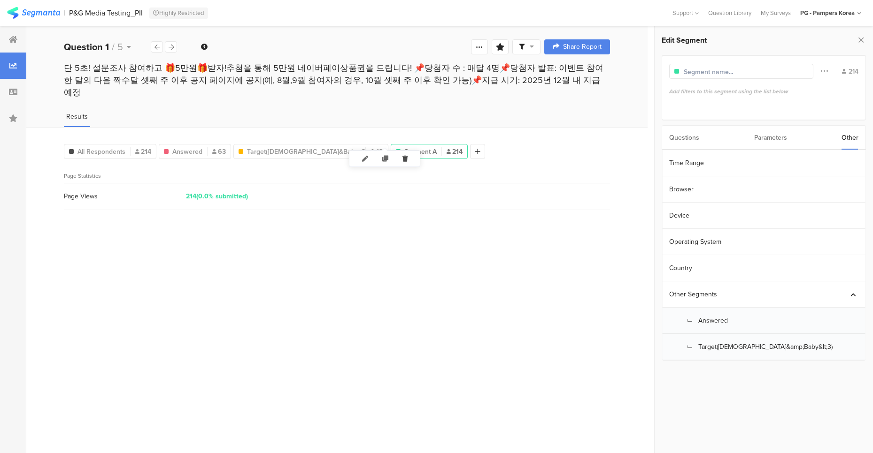
click at [406, 154] on icon at bounding box center [404, 158] width 19 height 15
type input "Target(Female&amp;Baby&lt;3)"
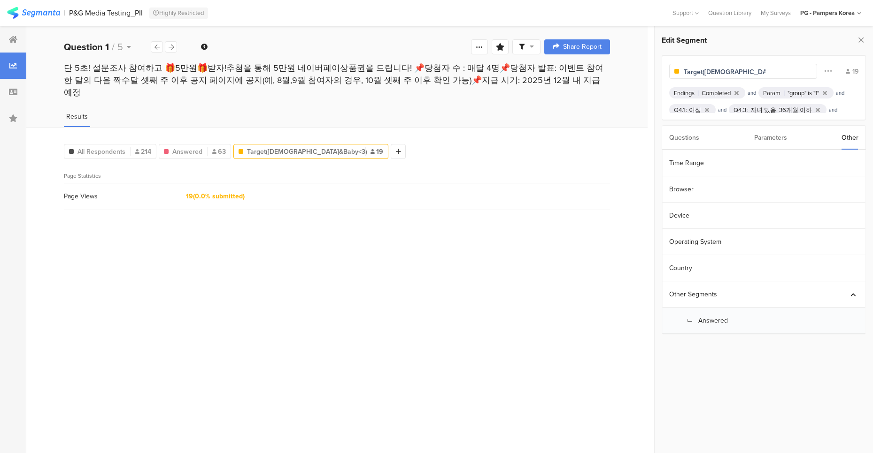
click at [560, 142] on div "All Respondents 214 Answered 63 Target(Female&Baby<3) 19 Add Segment" at bounding box center [337, 149] width 546 height 19
click at [498, 169] on div "Page Statistics" at bounding box center [337, 176] width 546 height 15
click at [269, 15] on div "P&G Media Testing_PII Highly Restricted" at bounding box center [368, 13] width 599 height 12
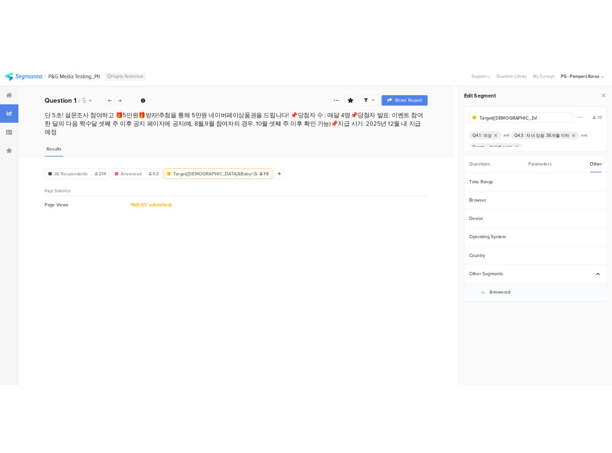
scroll to position [24, 0]
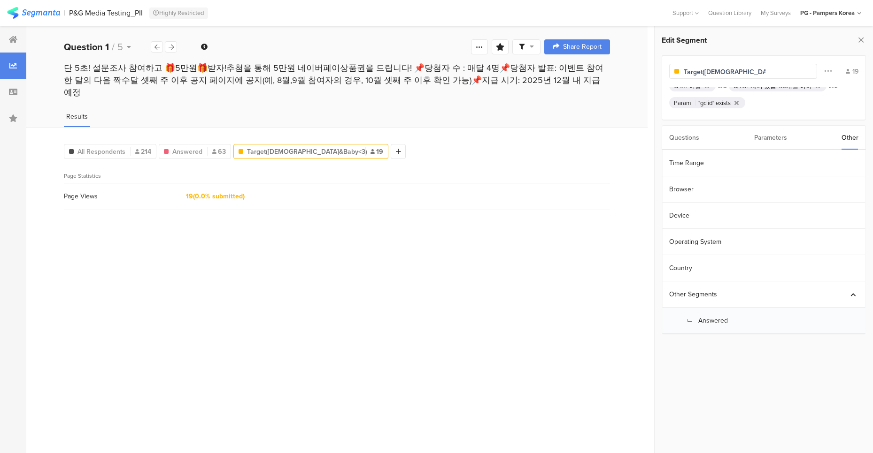
click at [252, 92] on div "단 5초! 설문조사 참여하고 🎁5만원🎁받자!추첨을 통해 5만원 네이버페이상품권을 드립니다! 📌당첨자 수 : 매달 4명📌당첨자 발표: 이벤트 참…" at bounding box center [336, 89] width 621 height 54
click at [85, 12] on div "P&G Media Testing_PII" at bounding box center [106, 12] width 74 height 9
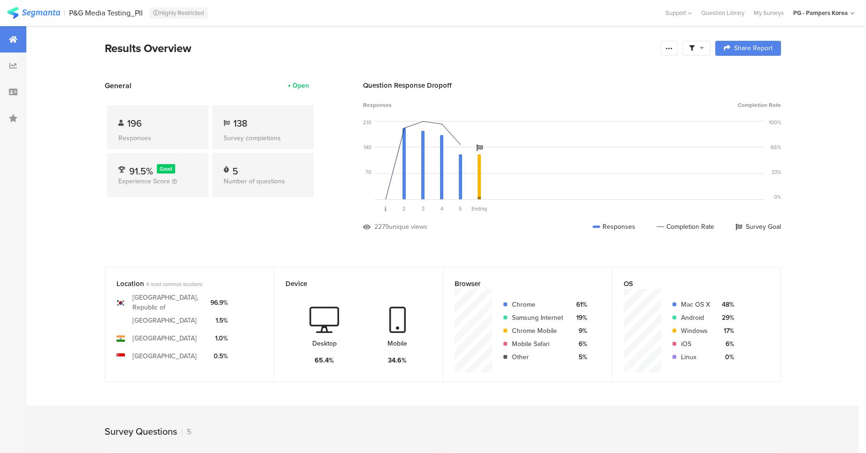
click at [146, 290] on section "Korea, Republic of United States of America India Singapore 96.9% 1.5% 1.0% 0.5%" at bounding box center [189, 327] width 146 height 76
click at [165, 301] on div "Korea, Republic of" at bounding box center [167, 303] width 70 height 20
click at [227, 300] on div "96.9%" at bounding box center [218, 303] width 17 height 10
click at [189, 231] on div "General Open 196 Responses 138 Survey completions 91.5% Good Experience Score 5…" at bounding box center [210, 163] width 211 height 166
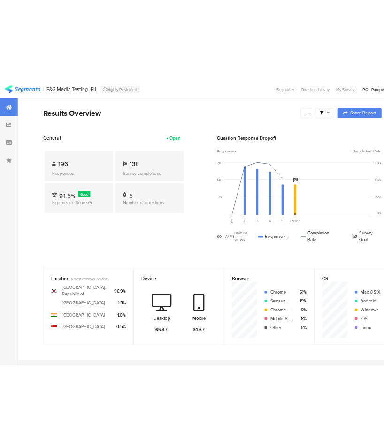
scroll to position [41, 0]
